Goal: Task Accomplishment & Management: Manage account settings

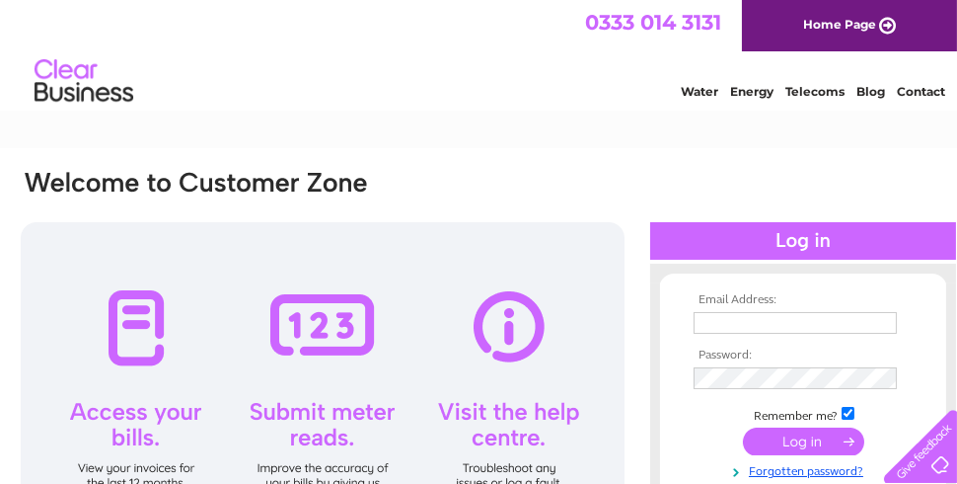
type input "info@chrismansfieldlandscapesltd.co.uk"
click at [792, 438] on input "submit" at bounding box center [803, 441] width 121 height 28
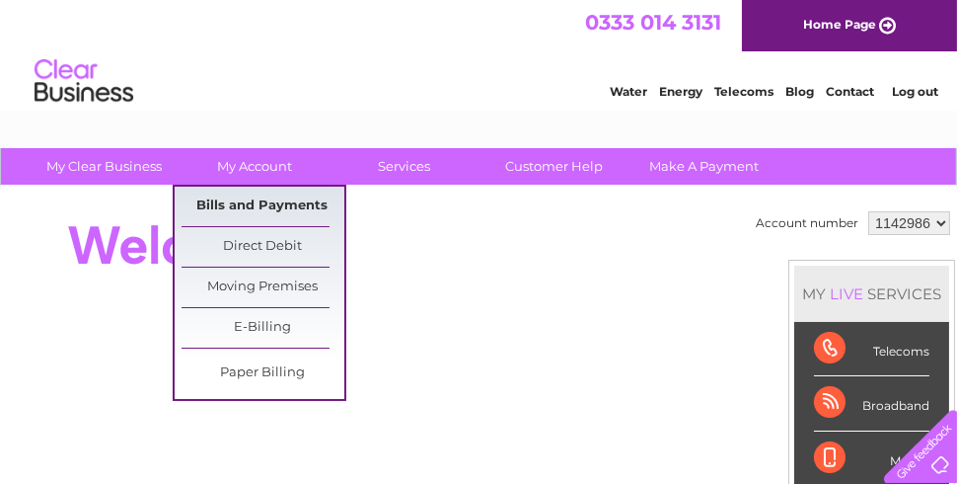
click at [272, 199] on link "Bills and Payments" at bounding box center [263, 206] width 163 height 39
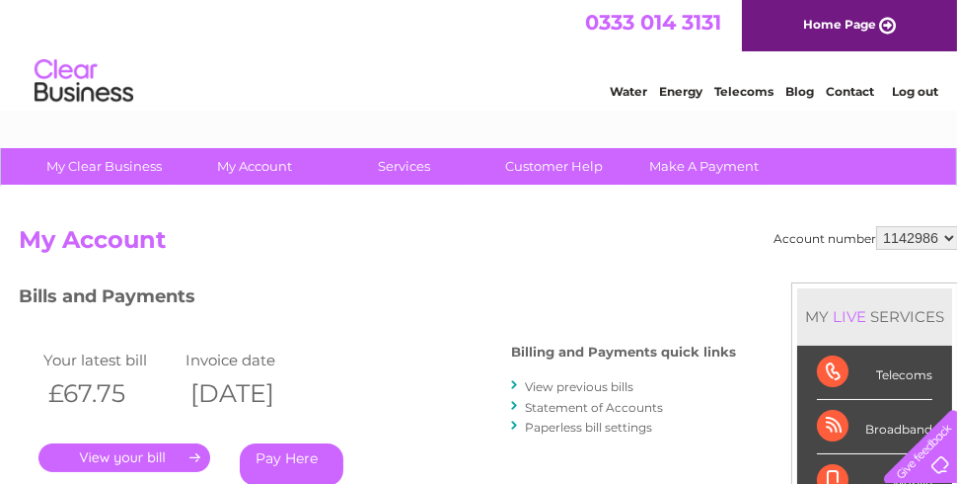
click at [129, 457] on link "." at bounding box center [124, 457] width 172 height 29
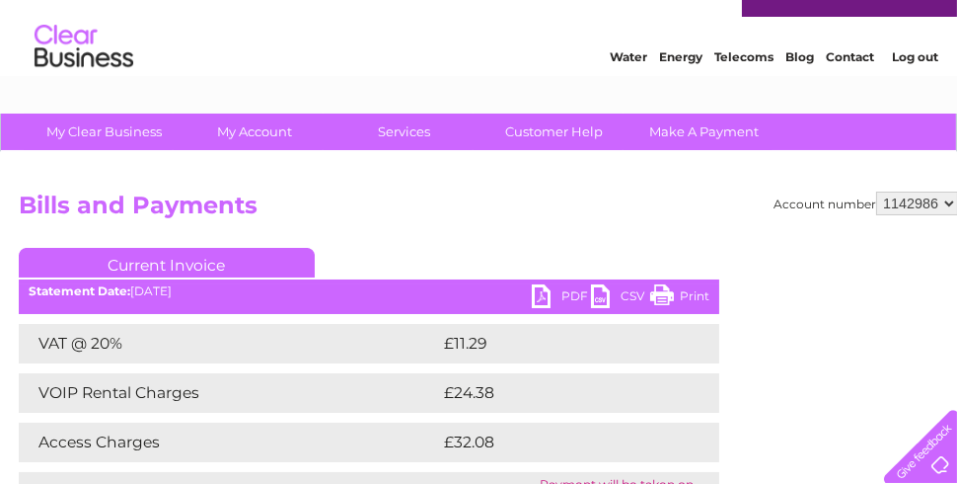
scroll to position [36, 0]
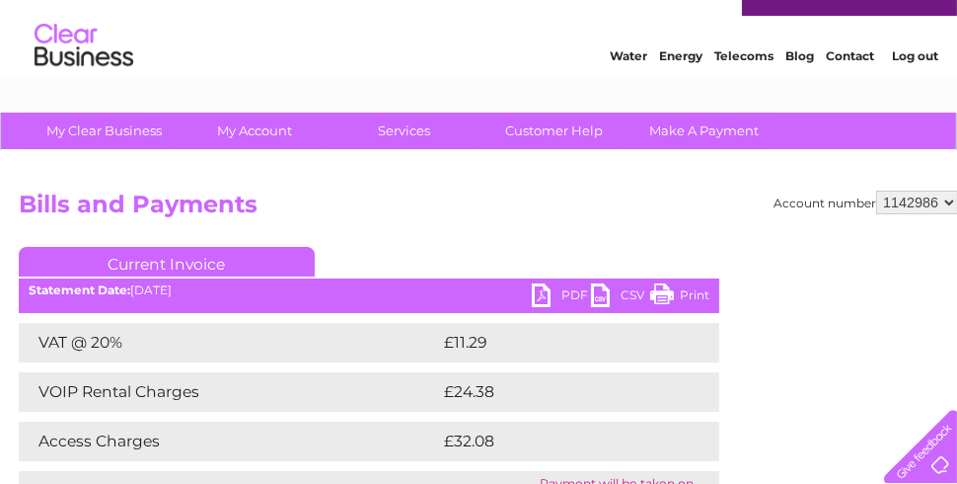
click at [570, 293] on link "PDF" at bounding box center [561, 297] width 59 height 29
click at [905, 55] on link "Log out" at bounding box center [915, 55] width 46 height 15
